Goal: Navigation & Orientation: Find specific page/section

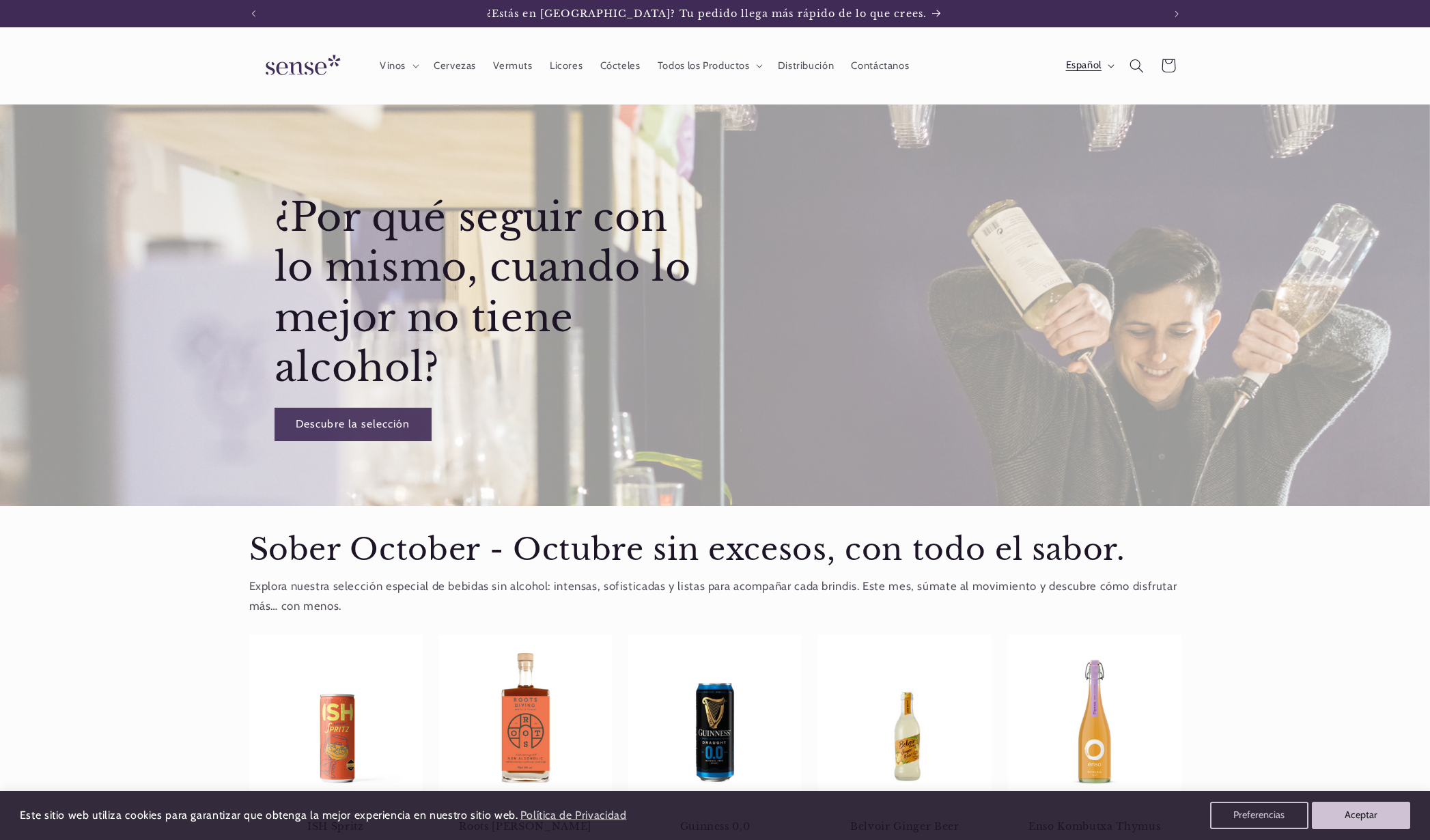
click at [1092, 63] on span "Español" at bounding box center [1083, 65] width 36 height 15
click at [1048, 127] on link "Català" at bounding box center [1076, 131] width 86 height 32
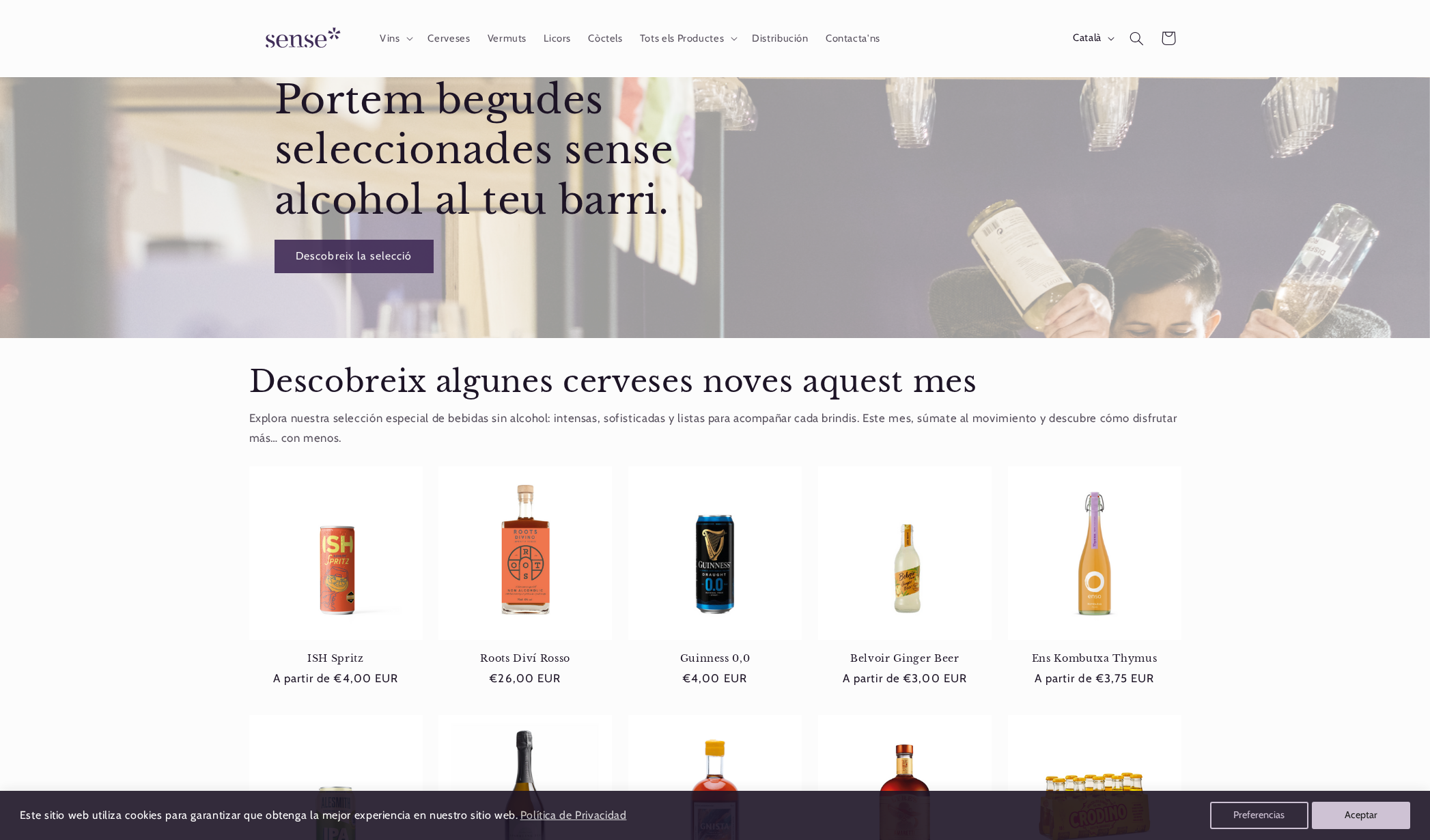
scroll to position [136, 0]
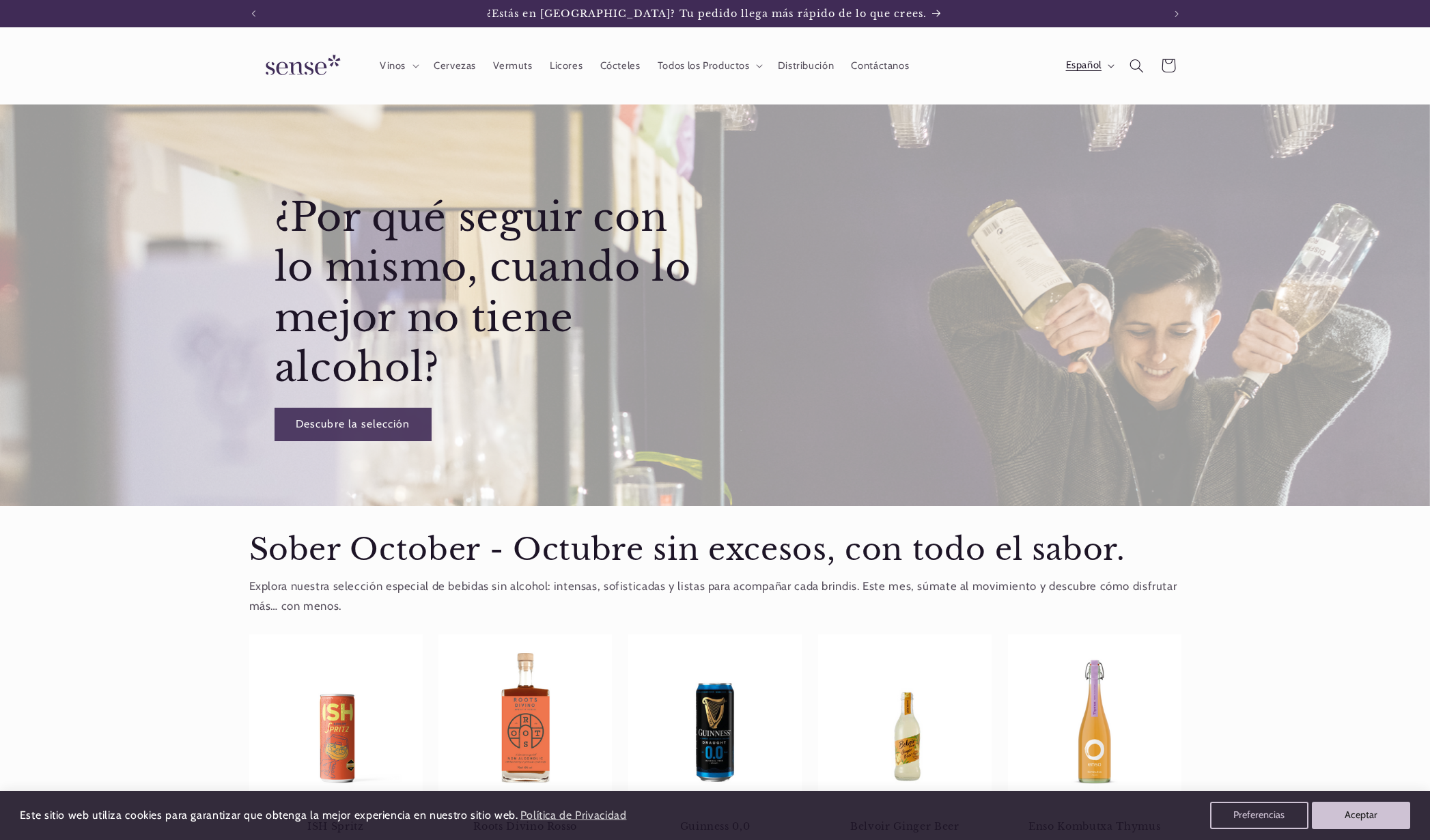
click at [1082, 62] on span "Español" at bounding box center [1083, 65] width 36 height 15
click at [1072, 159] on link "English" at bounding box center [1076, 162] width 86 height 32
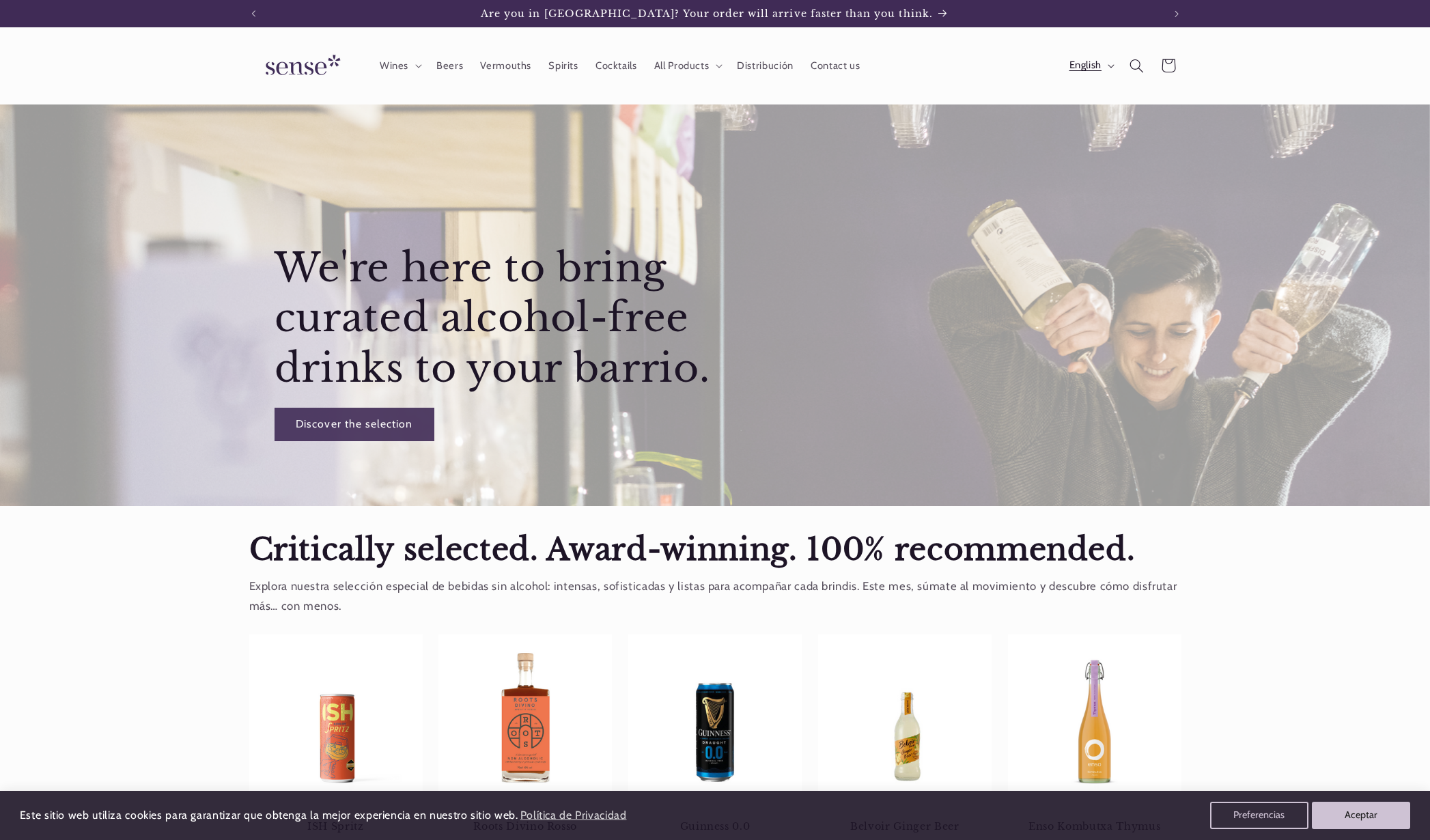
click at [1081, 70] on span "English" at bounding box center [1085, 65] width 32 height 15
click at [1065, 98] on link "Español" at bounding box center [1076, 100] width 86 height 32
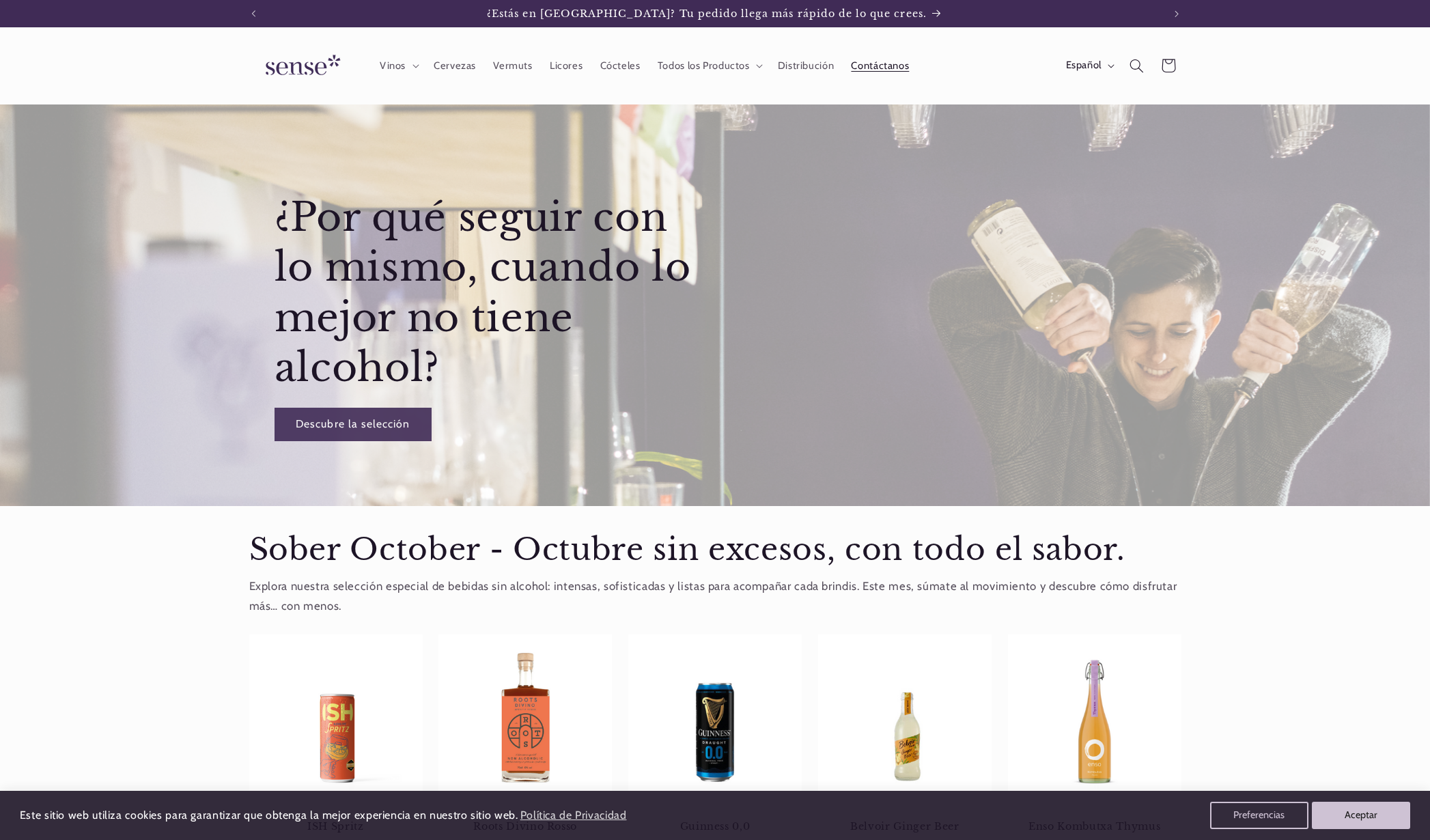
click at [884, 68] on span "Contáctanos" at bounding box center [879, 66] width 58 height 13
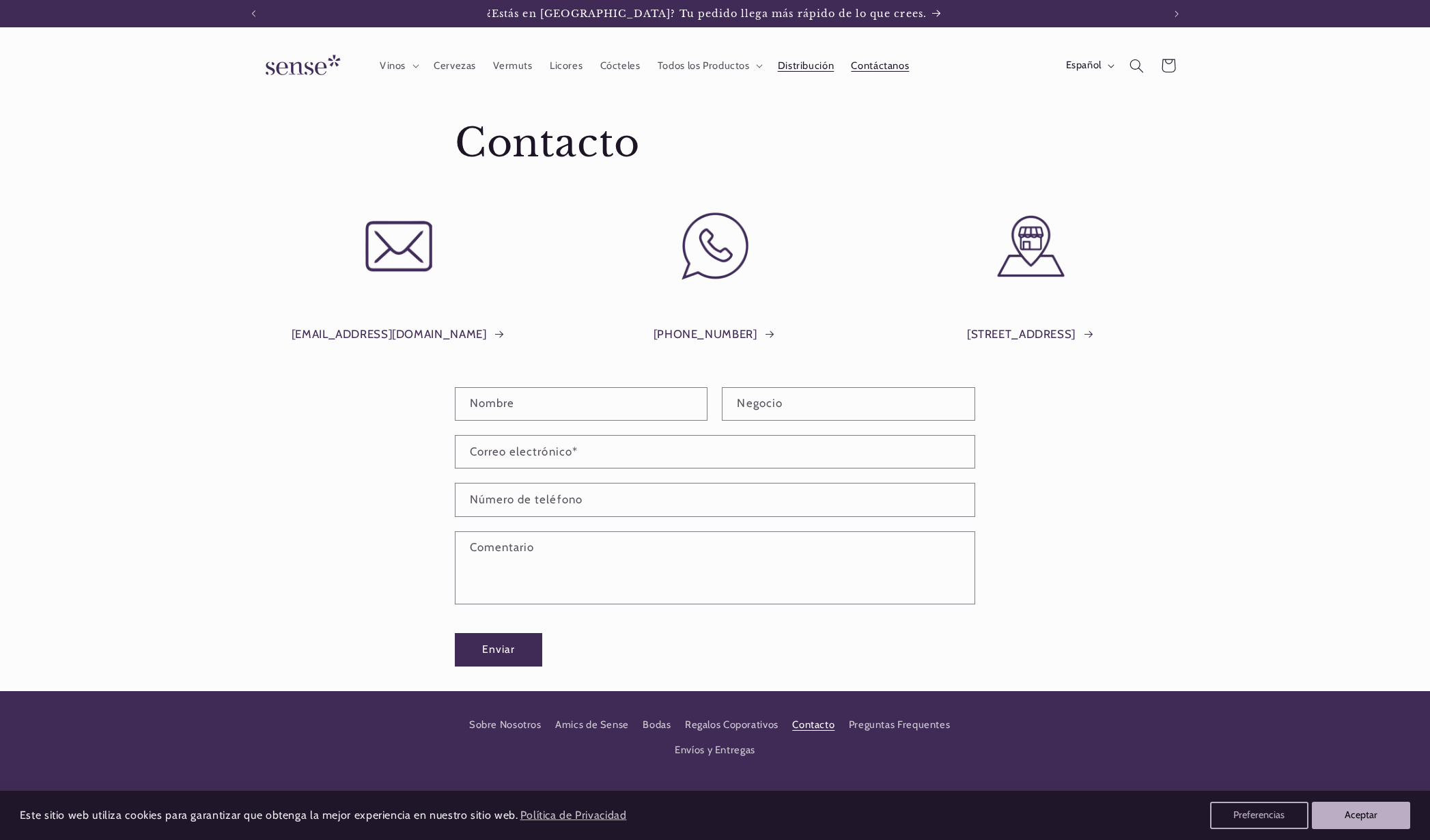
click at [811, 64] on span "Distribución" at bounding box center [806, 66] width 57 height 13
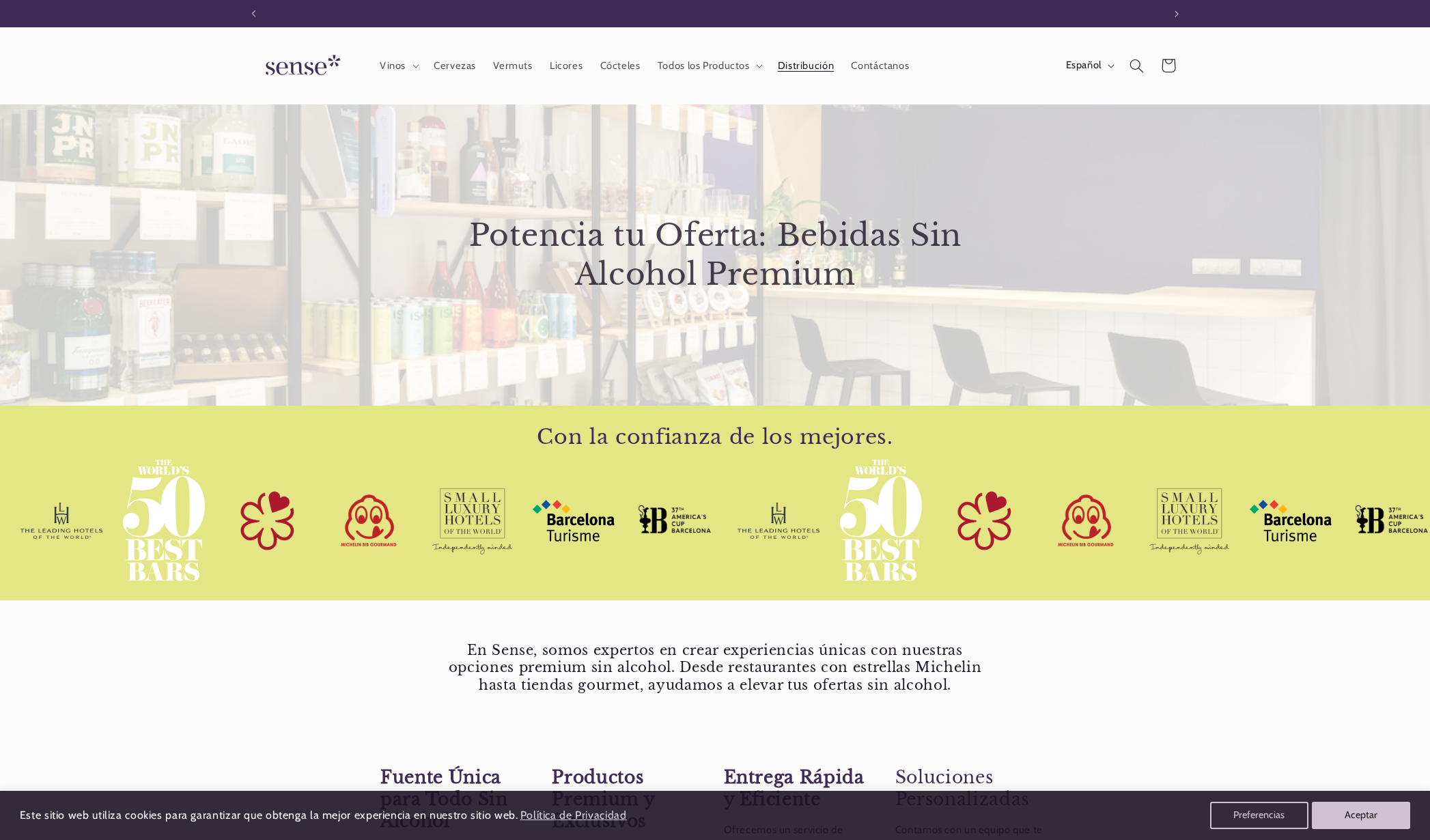
scroll to position [0, 910]
click at [314, 66] on img at bounding box center [301, 65] width 103 height 39
